Goal: Book appointment/travel/reservation

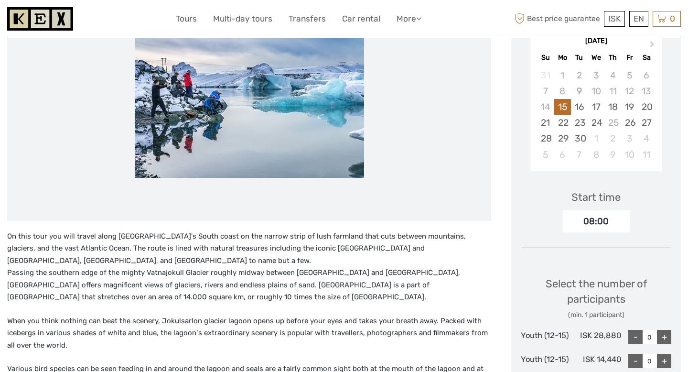
scroll to position [71, 0]
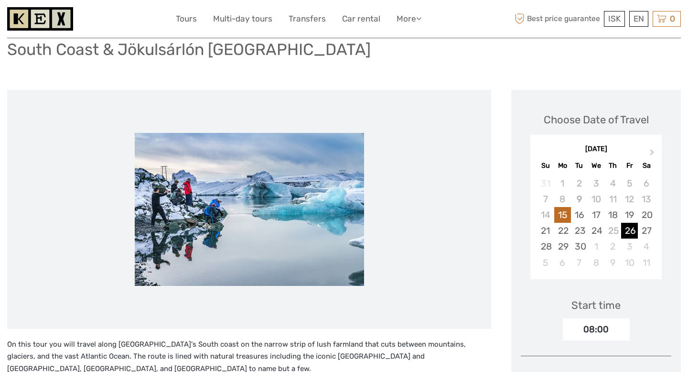
click at [632, 232] on div "26" at bounding box center [629, 231] width 17 height 16
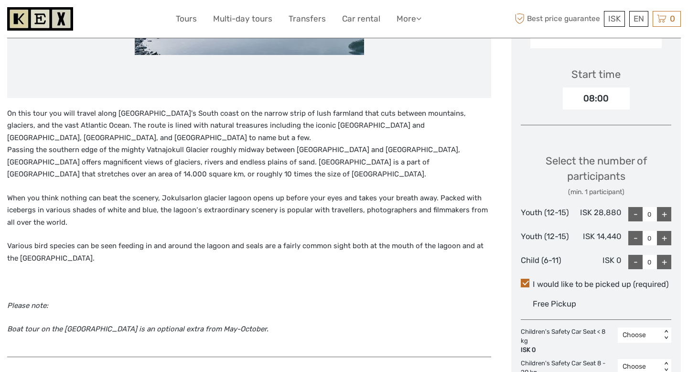
scroll to position [303, 0]
click at [664, 216] on div "+" at bounding box center [664, 213] width 14 height 14
type input "1"
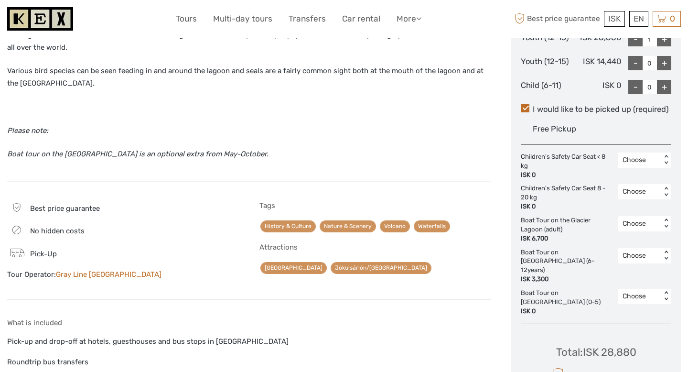
scroll to position [478, 0]
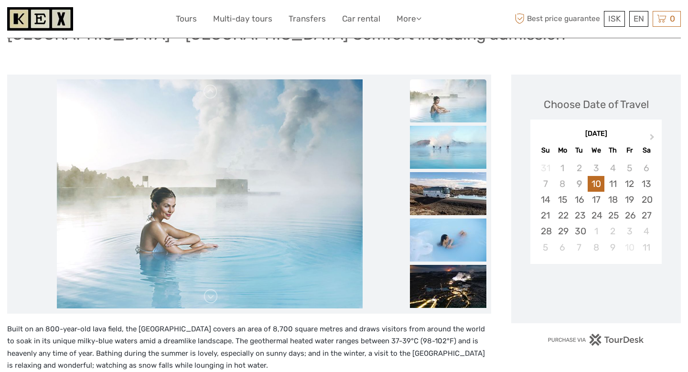
scroll to position [84, 0]
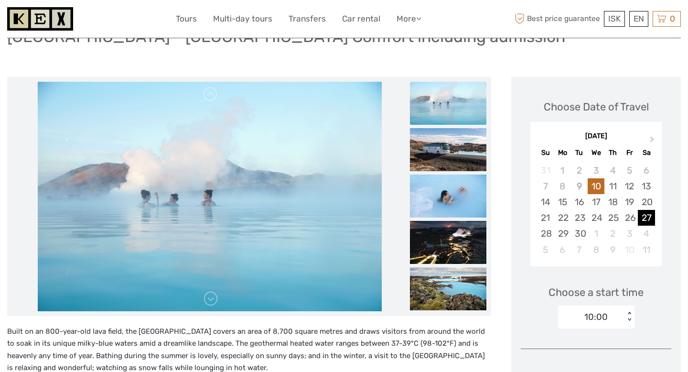
click at [648, 221] on div "27" at bounding box center [646, 218] width 17 height 16
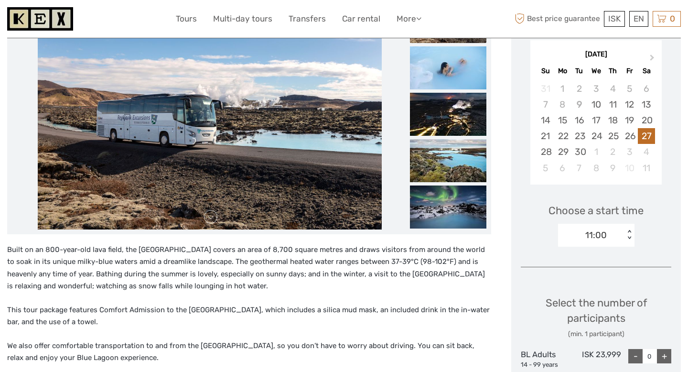
scroll to position [166, 0]
